Goal: Transaction & Acquisition: Purchase product/service

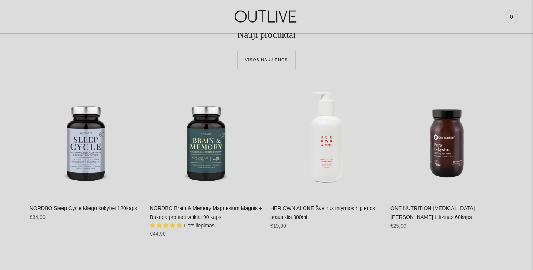
scroll to position [286, 0]
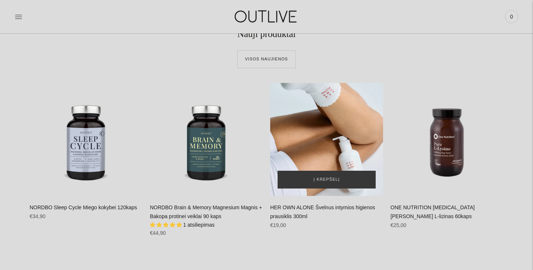
click at [322, 135] on div "HER OWN ALONE Švelnus intymios higienos prausiklis 300ml\a" at bounding box center [326, 139] width 113 height 113
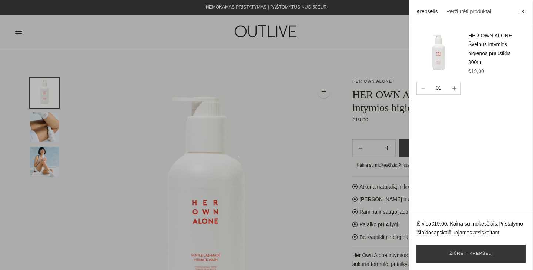
click at [298, 66] on div at bounding box center [266, 135] width 533 height 270
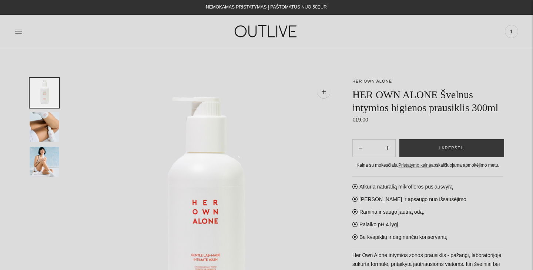
click at [19, 34] on icon at bounding box center [18, 31] width 7 height 7
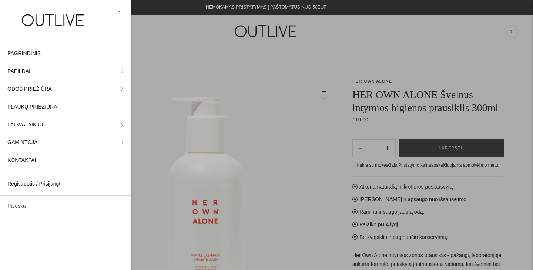
click at [23, 202] on link "Paieška" at bounding box center [65, 206] width 131 height 18
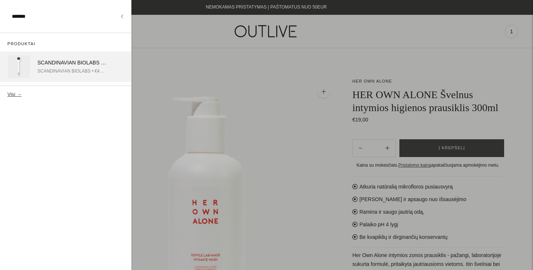
type input "*******"
click at [48, 68] on div "SCANDINAVIAN BIOLABS • €44,00" at bounding box center [71, 71] width 69 height 8
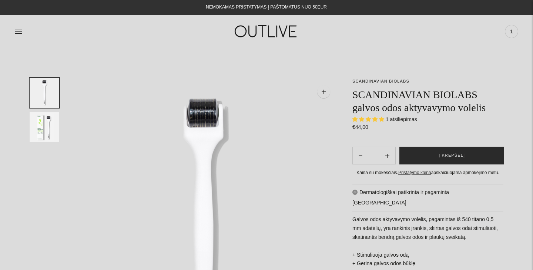
click at [421, 159] on button "Į krepšelį" at bounding box center [451, 155] width 105 height 18
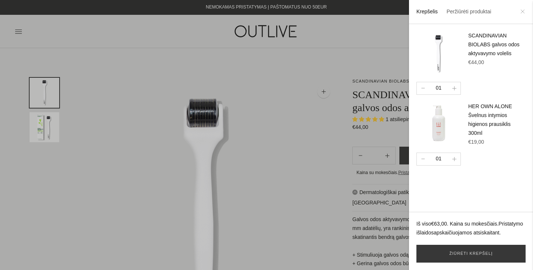
click at [523, 13] on icon at bounding box center [522, 11] width 4 height 4
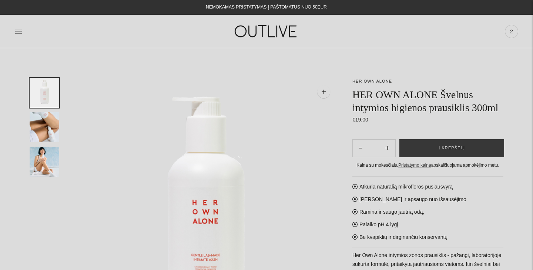
click at [21, 28] on icon at bounding box center [18, 31] width 7 height 7
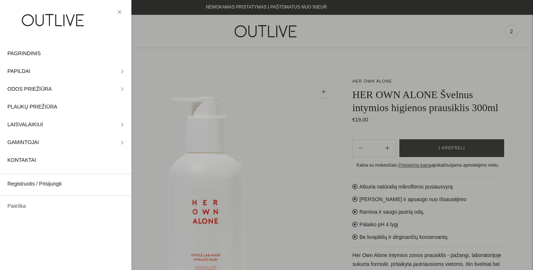
click at [16, 207] on link "Paieška" at bounding box center [65, 206] width 131 height 18
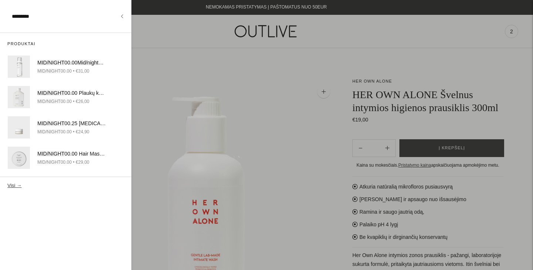
type input "*********"
click at [19, 185] on button "Visi →" at bounding box center [14, 185] width 14 height 6
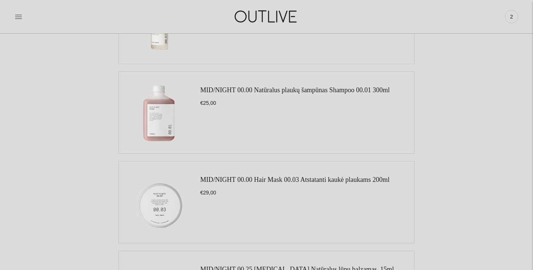
scroll to position [336, 0]
click at [251, 91] on link "MID/NIGHT 00.00 Natūralus plaukų šampūnas Shampoo 00.01 300ml" at bounding box center [294, 88] width 189 height 7
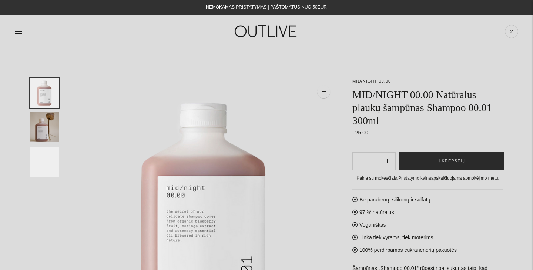
click at [419, 154] on button "Į krepšelį" at bounding box center [451, 161] width 105 height 18
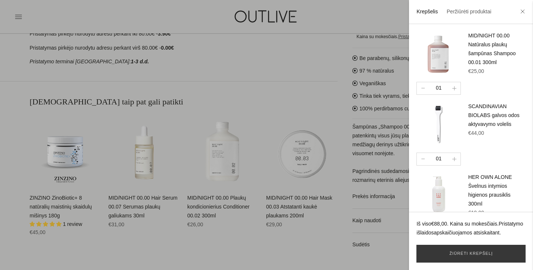
scroll to position [389, 0]
click at [226, 155] on div at bounding box center [266, 135] width 533 height 270
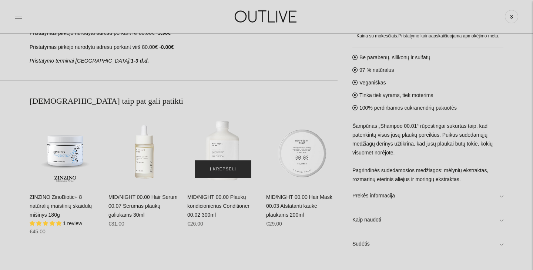
click at [224, 172] on span "Į krepšelį" at bounding box center [223, 168] width 26 height 7
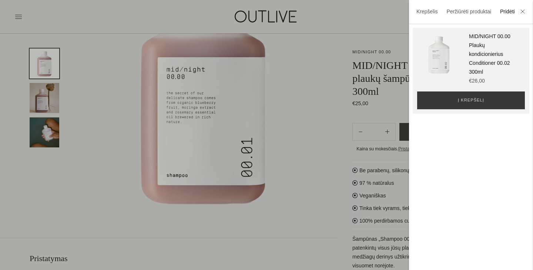
scroll to position [0, 0]
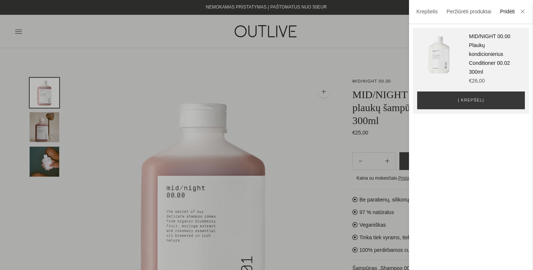
click at [380, 80] on div at bounding box center [266, 135] width 533 height 270
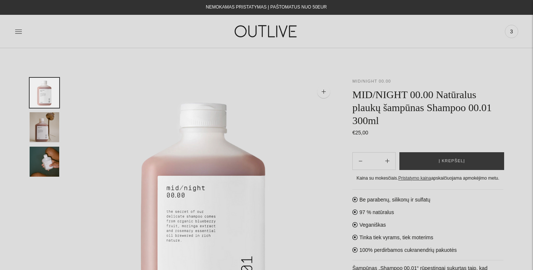
click at [374, 82] on link "MID/NIGHT 00.00" at bounding box center [371, 81] width 38 height 4
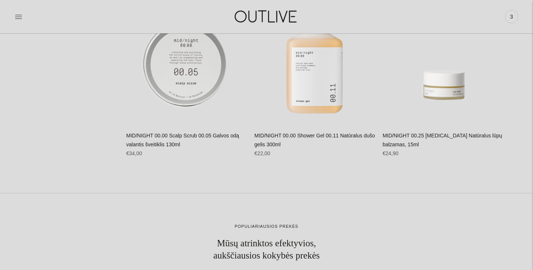
scroll to position [657, 0]
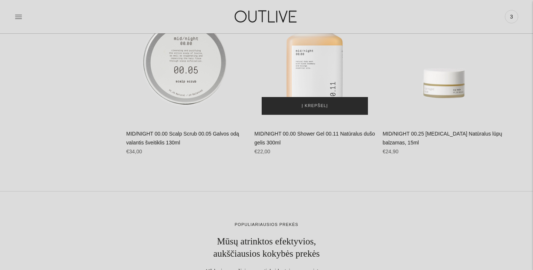
click at [308, 103] on span "Į krepšelį" at bounding box center [314, 105] width 26 height 7
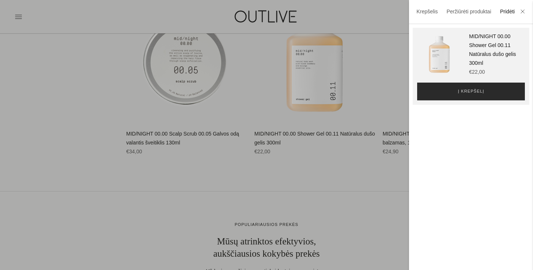
click at [446, 97] on button "Į krepšelį" at bounding box center [471, 91] width 108 height 18
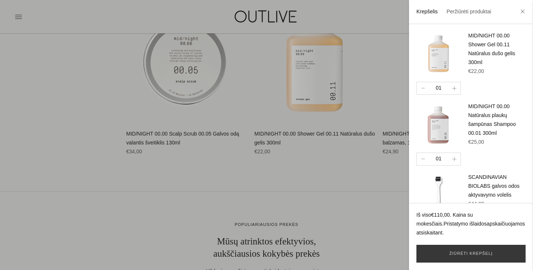
click at [352, 196] on div at bounding box center [266, 135] width 533 height 270
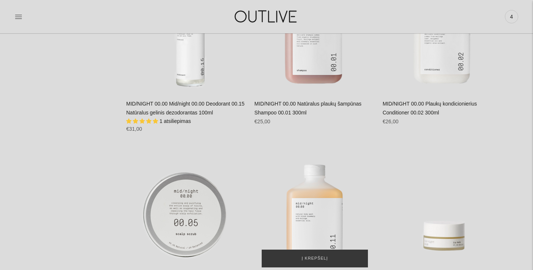
scroll to position [449, 0]
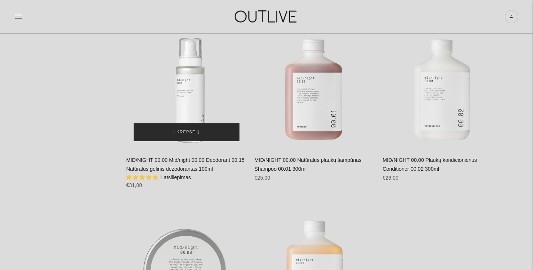
click at [192, 135] on span "Į krepšelį" at bounding box center [186, 131] width 26 height 7
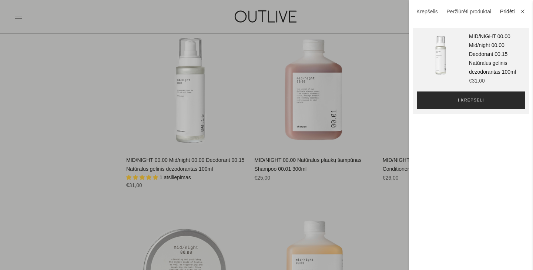
click at [465, 104] on span "Į krepšelį" at bounding box center [470, 100] width 26 height 7
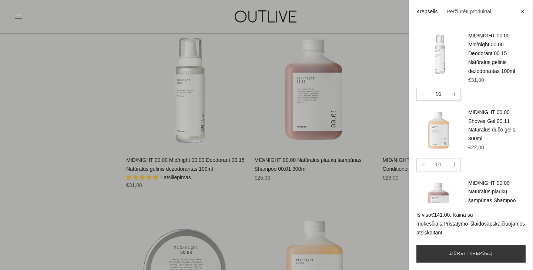
scroll to position [186, 0]
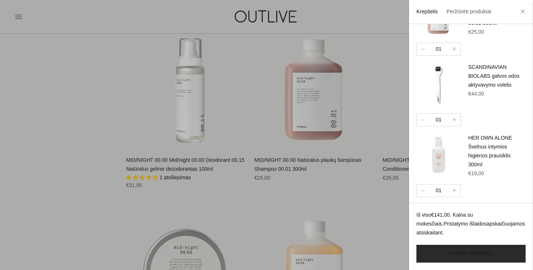
click at [467, 253] on link "Žiūrėti krepšelį" at bounding box center [470, 253] width 109 height 18
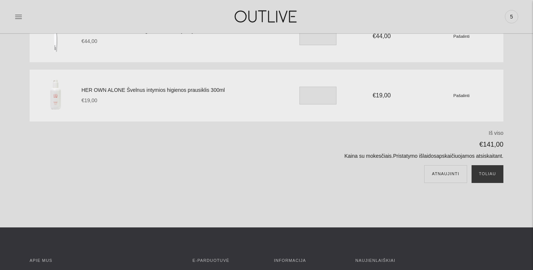
scroll to position [330, 0]
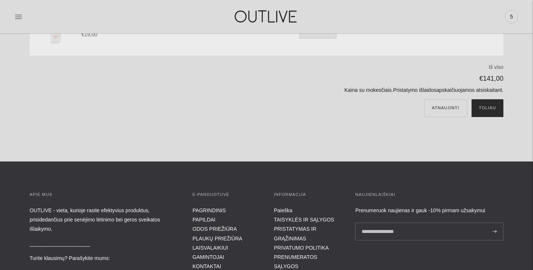
click at [488, 109] on button "Toliau" at bounding box center [487, 108] width 32 height 18
